Goal: Information Seeking & Learning: Learn about a topic

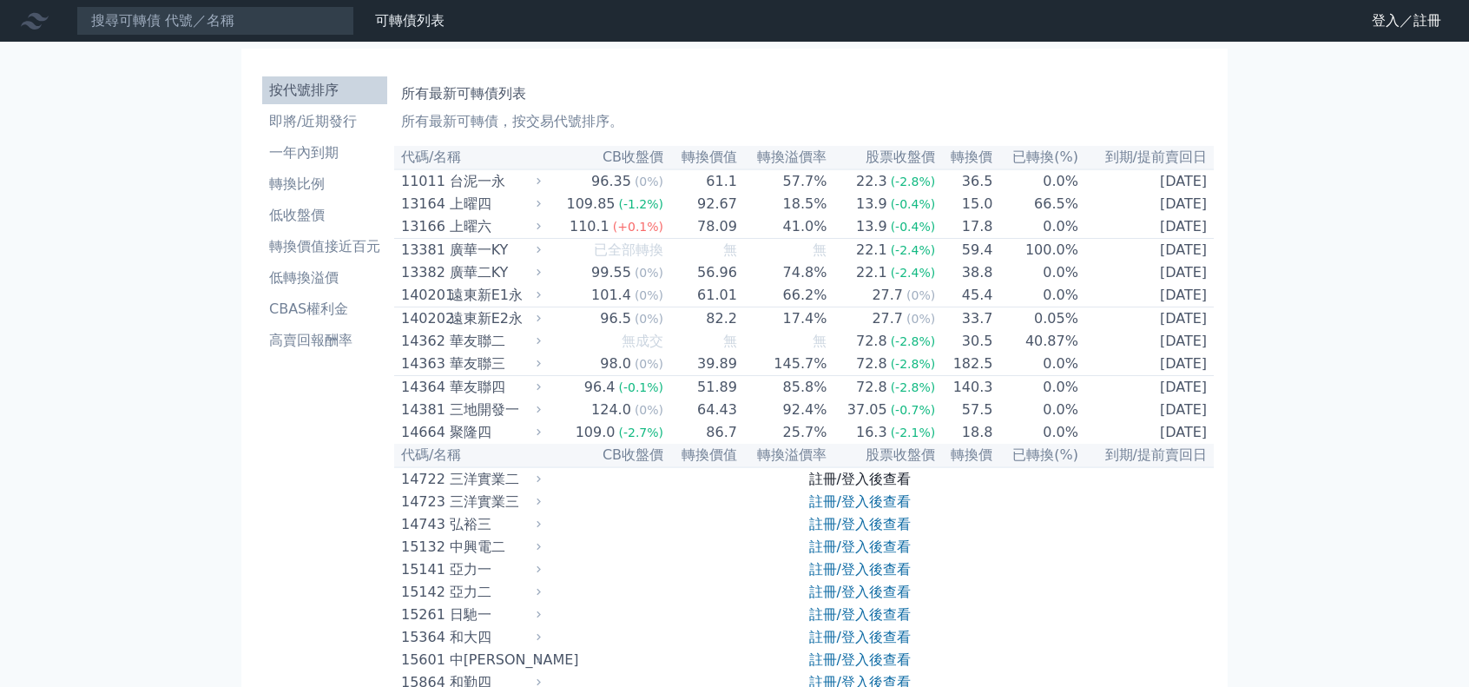
click at [851, 487] on link "註冊/登入後查看" at bounding box center [860, 478] width 102 height 16
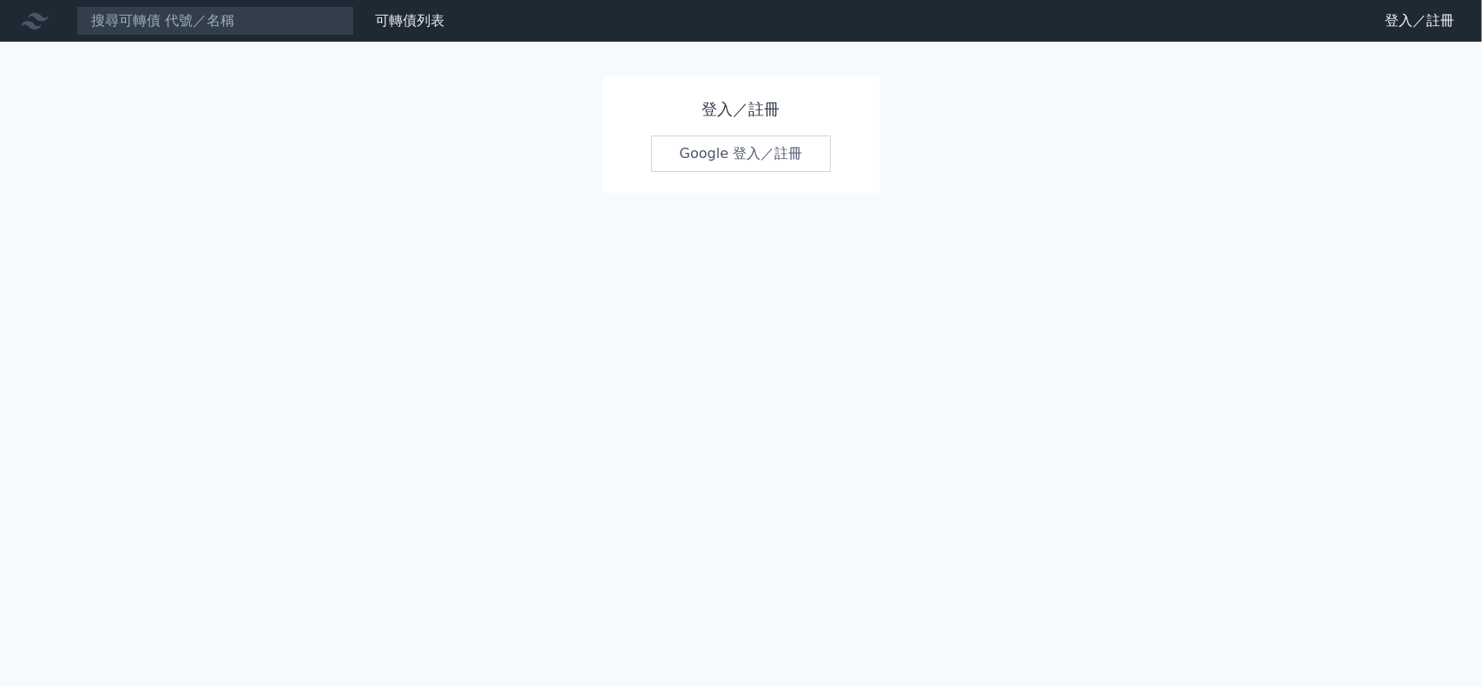
click at [754, 155] on link "Google 登入／註冊" at bounding box center [741, 153] width 181 height 36
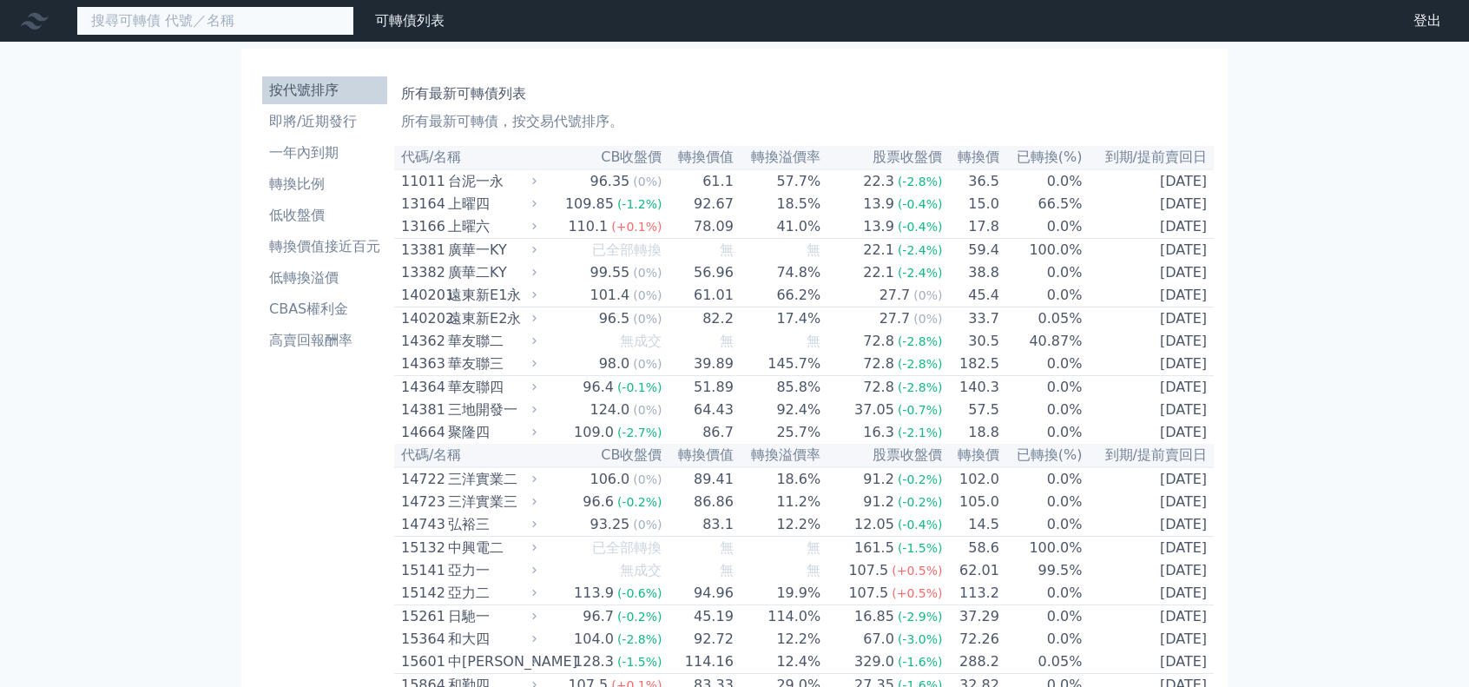
click at [267, 25] on input at bounding box center [215, 21] width 278 height 30
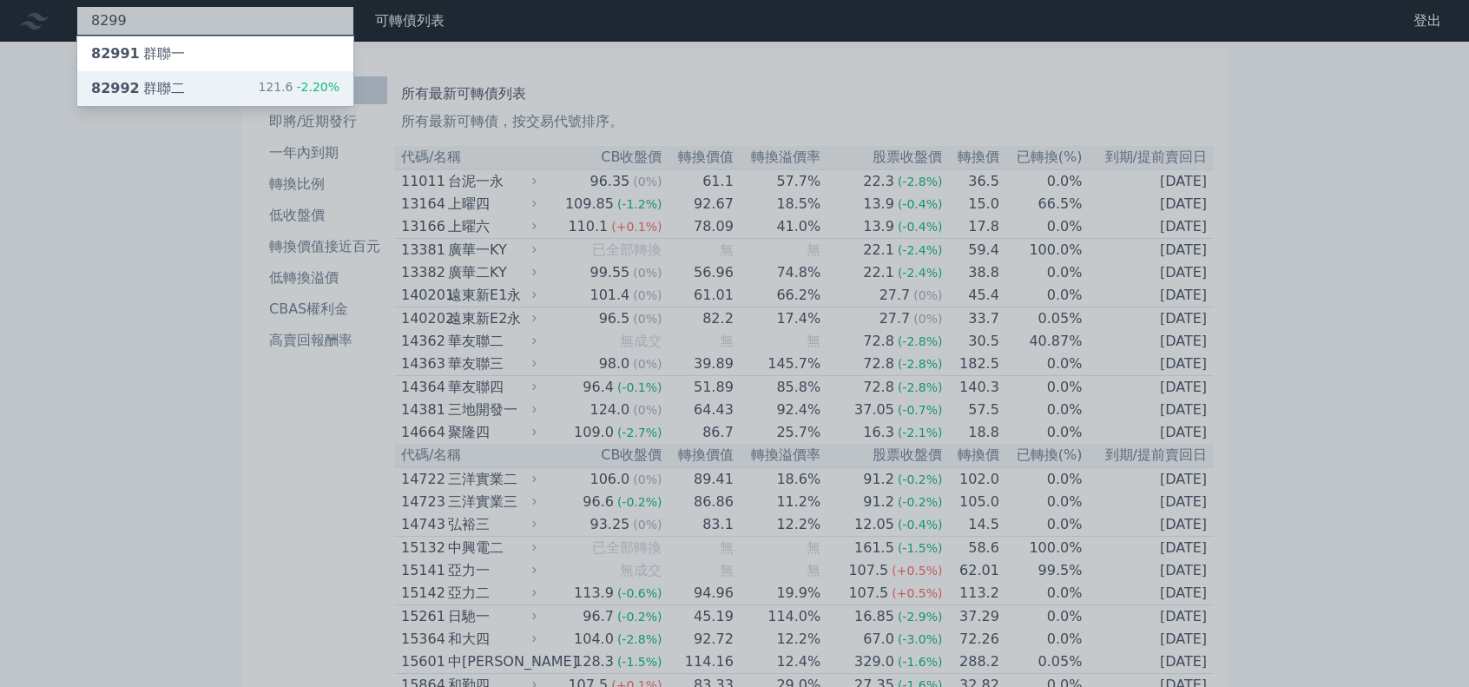
type input "8299"
click at [243, 77] on div "82992 群聯二 121.6 -2.20%" at bounding box center [215, 88] width 276 height 35
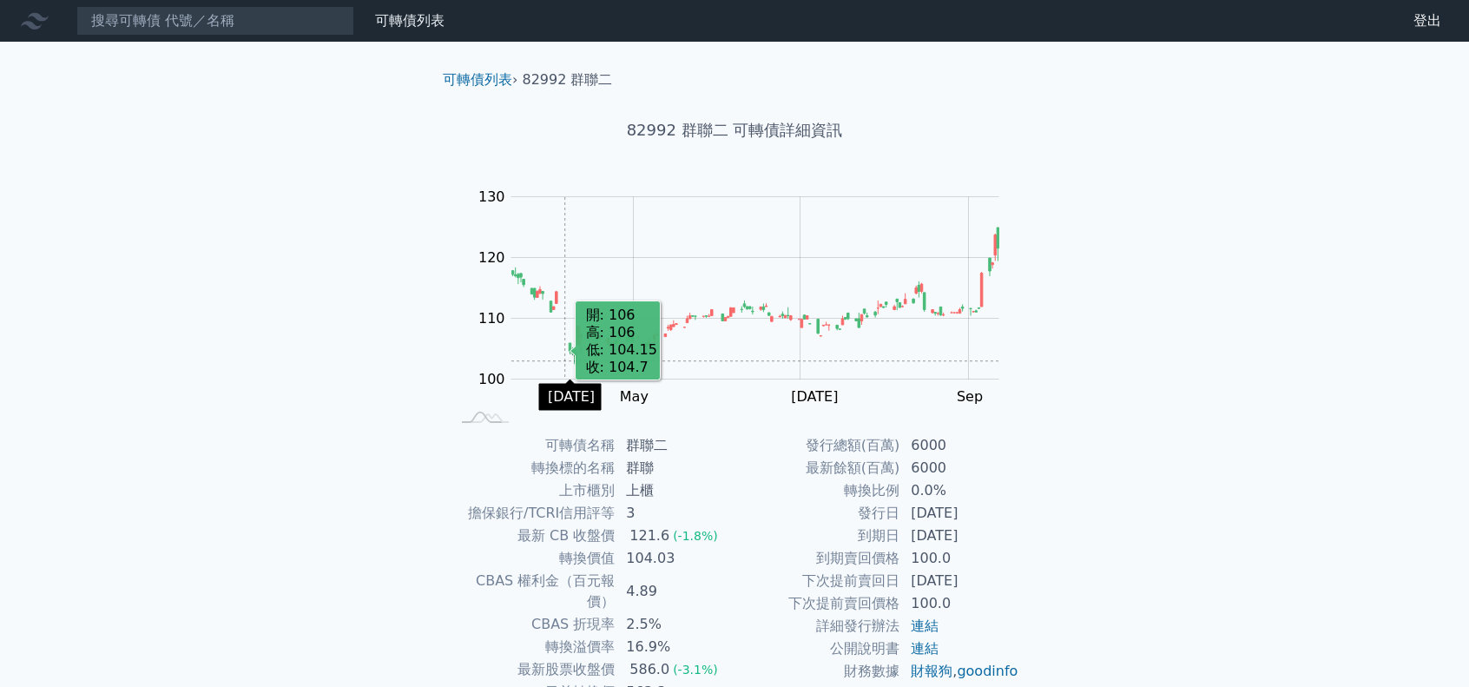
scroll to position [87, 0]
